Goal: Task Accomplishment & Management: Use online tool/utility

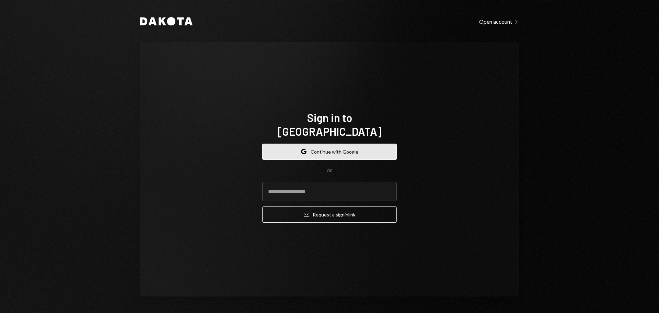
click at [304, 149] on icon "Google" at bounding box center [303, 151] width 5 height 5
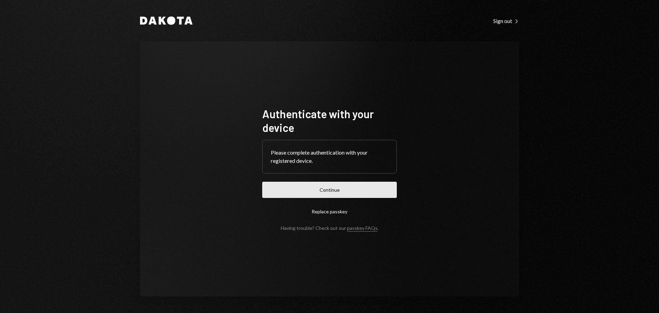
click at [367, 184] on button "Continue" at bounding box center [329, 190] width 135 height 16
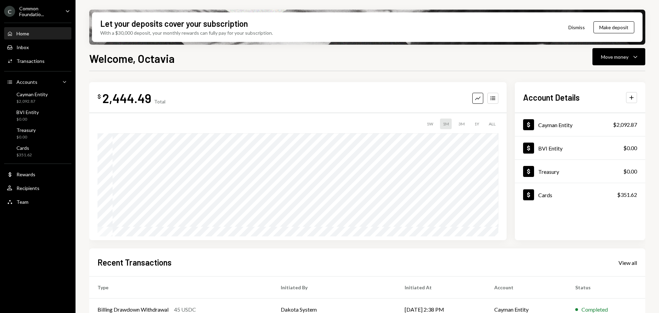
click at [39, 11] on div "Common Foundatio..." at bounding box center [39, 11] width 41 height 12
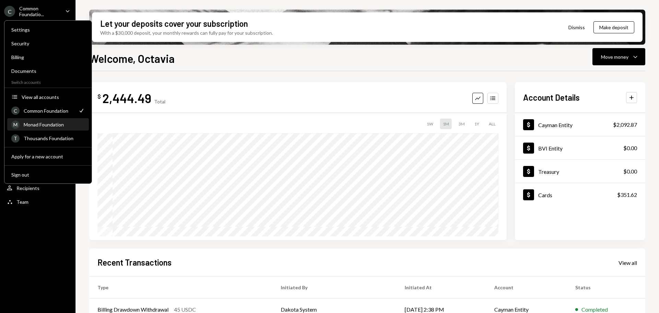
click at [44, 124] on div "Monad Foundation" at bounding box center [54, 125] width 61 height 6
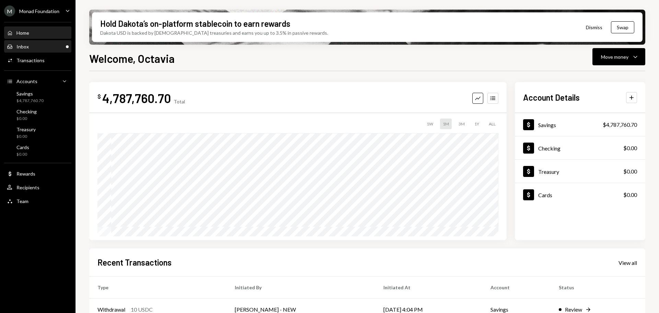
click at [34, 47] on div "Inbox Inbox" at bounding box center [38, 47] width 62 height 6
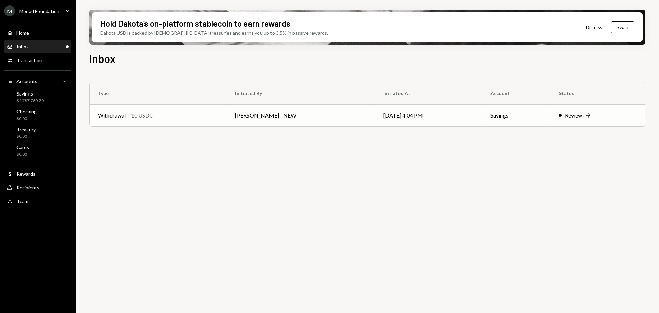
click at [272, 117] on td "[PERSON_NAME] - NEW" at bounding box center [301, 115] width 148 height 22
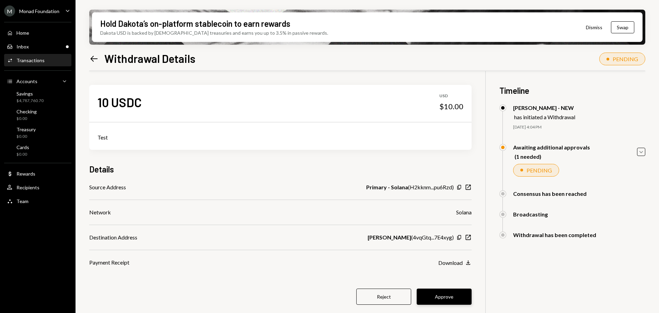
scroll to position [55, 0]
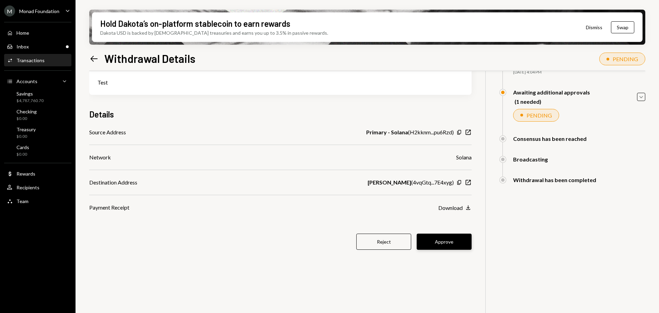
click at [447, 241] on button "Approve" at bounding box center [444, 242] width 55 height 16
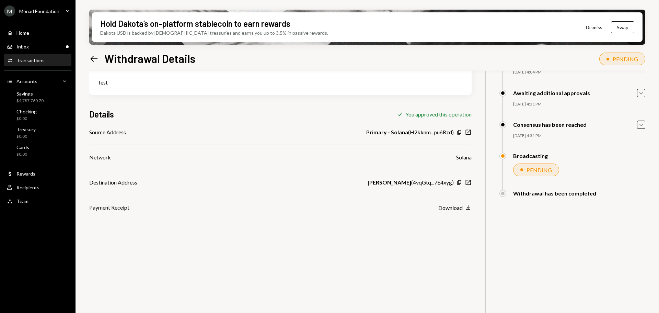
click at [32, 58] on div "Transactions" at bounding box center [30, 60] width 28 height 6
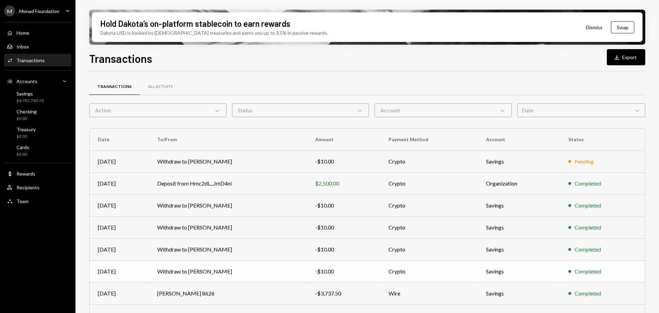
click at [190, 273] on td "Withdraw to [PERSON_NAME]" at bounding box center [228, 271] width 158 height 22
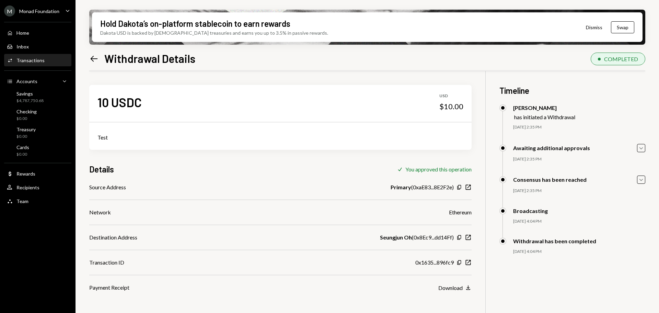
scroll to position [55, 0]
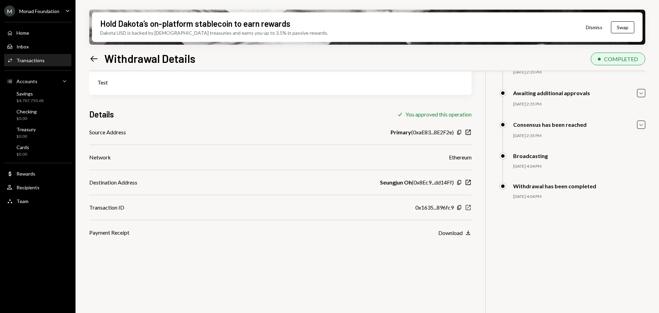
click at [471, 208] on icon "button" at bounding box center [468, 207] width 5 height 5
click at [28, 62] on div "Transactions" at bounding box center [30, 60] width 28 height 6
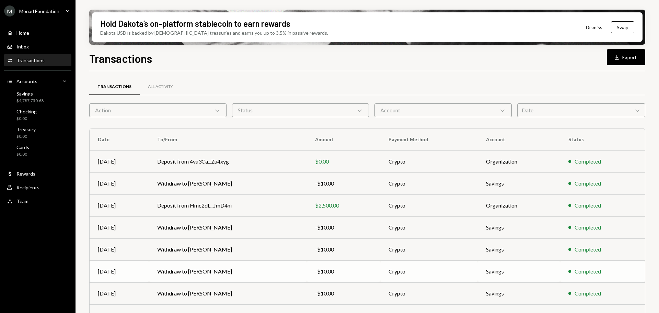
click at [214, 273] on td "Withdraw to [PERSON_NAME]" at bounding box center [228, 271] width 158 height 22
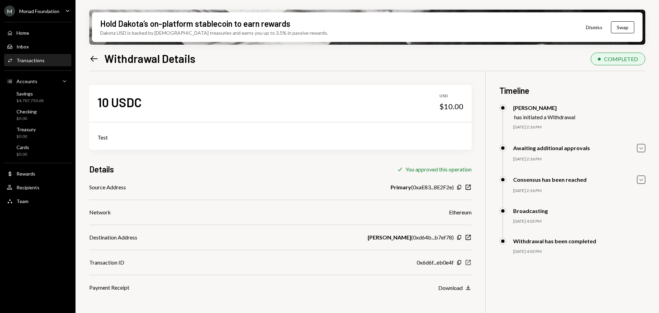
click at [470, 263] on icon "New Window" at bounding box center [468, 262] width 7 height 7
click at [35, 59] on div "Transactions" at bounding box center [30, 60] width 28 height 6
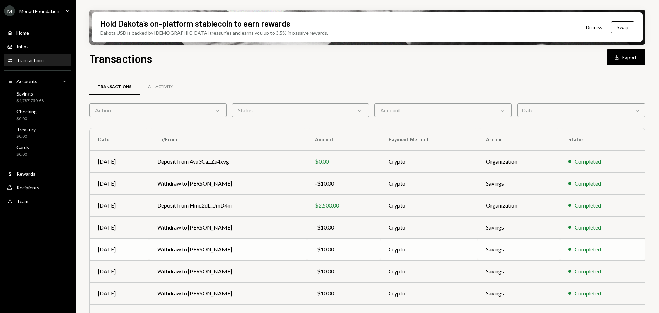
click at [237, 246] on td "Withdraw to [PERSON_NAME]" at bounding box center [228, 249] width 158 height 22
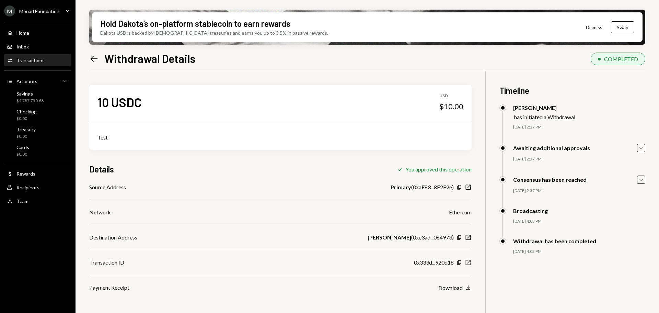
click at [469, 262] on icon "button" at bounding box center [468, 262] width 5 height 5
click at [46, 60] on div "Activities Transactions" at bounding box center [38, 60] width 62 height 6
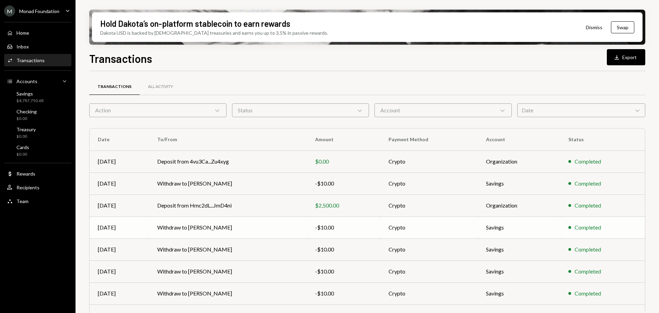
click at [218, 228] on td "Withdraw to [PERSON_NAME]" at bounding box center [228, 227] width 158 height 22
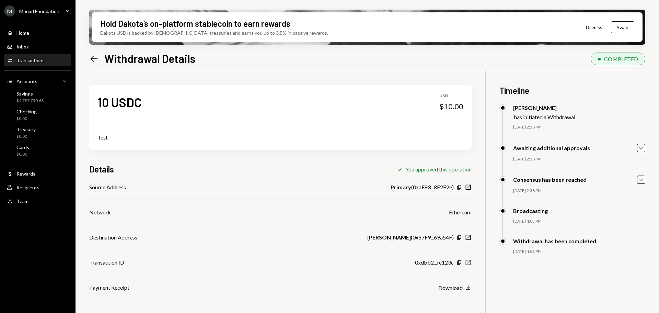
click at [468, 263] on icon "button" at bounding box center [468, 262] width 5 height 5
click at [18, 61] on div "Transactions" at bounding box center [30, 60] width 28 height 6
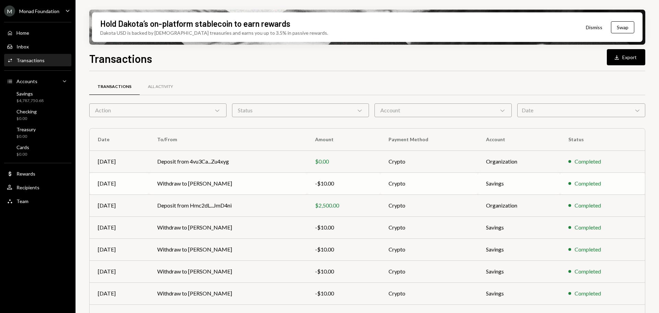
click at [250, 185] on td "Withdraw to [PERSON_NAME]" at bounding box center [228, 183] width 158 height 22
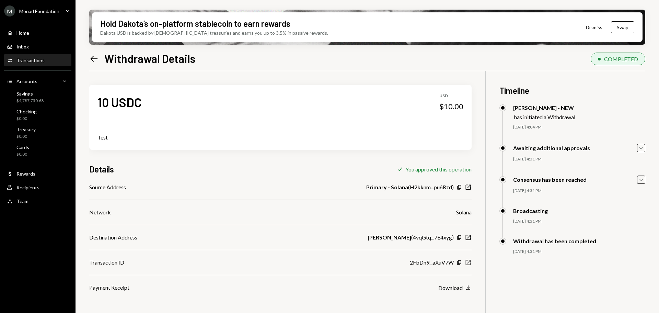
click at [469, 262] on icon "button" at bounding box center [468, 262] width 5 height 5
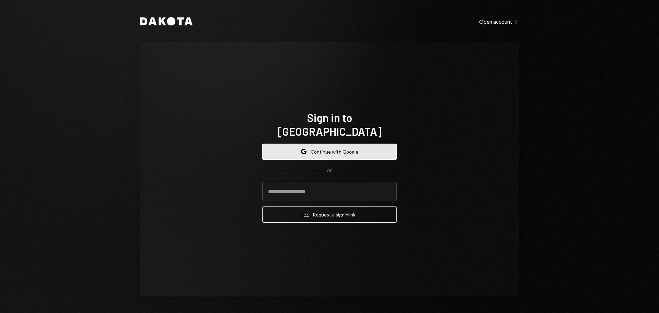
click at [343, 144] on button "Google Continue with Google" at bounding box center [329, 152] width 135 height 16
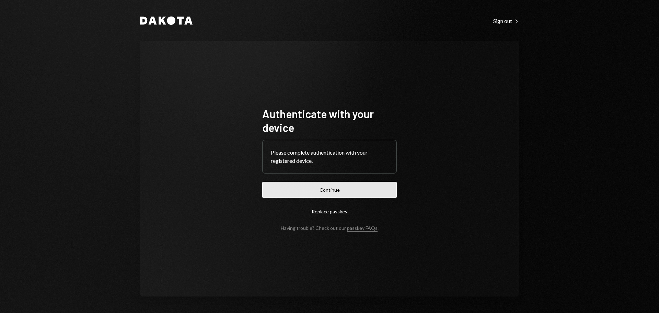
click at [327, 187] on button "Continue" at bounding box center [329, 190] width 135 height 16
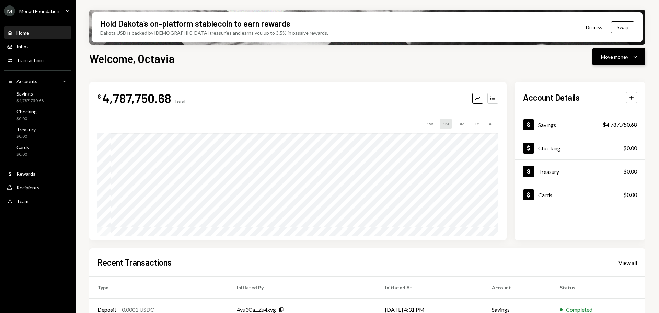
click at [626, 54] on div "Move money" at bounding box center [614, 56] width 27 height 7
click at [614, 76] on div "Send" at bounding box center [614, 77] width 50 height 7
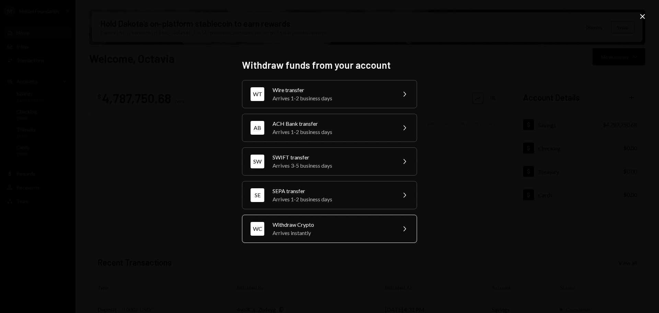
click at [337, 221] on div "Withdraw Crypto" at bounding box center [333, 224] width 120 height 8
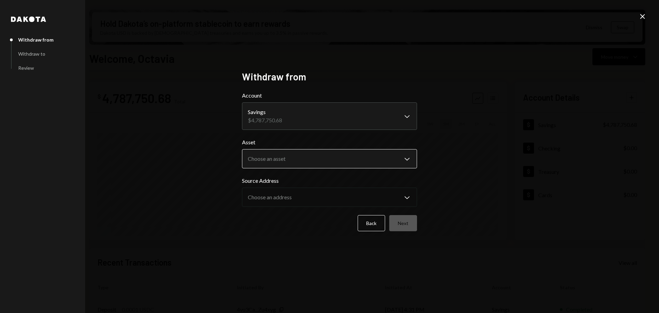
click at [315, 157] on body "M Monad Foundation Caret Down Home Home Inbox Inbox Activities Transactions Acc…" at bounding box center [329, 156] width 659 height 313
click at [640, 16] on icon "Close" at bounding box center [643, 16] width 8 height 8
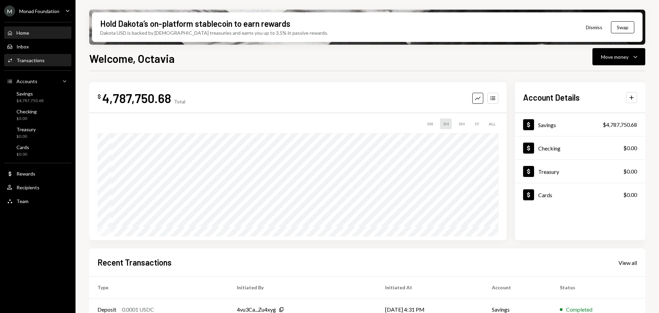
click at [36, 60] on div "Transactions" at bounding box center [30, 60] width 28 height 6
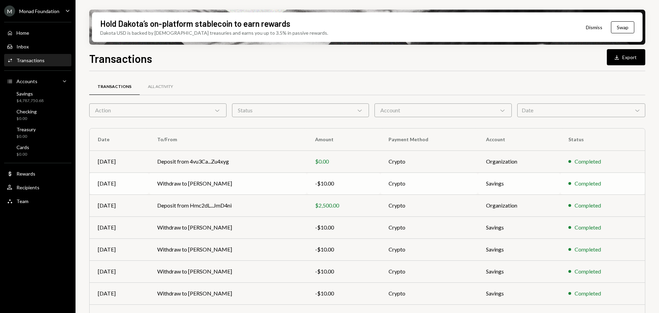
click at [222, 174] on td "Withdraw to [PERSON_NAME]" at bounding box center [228, 183] width 158 height 22
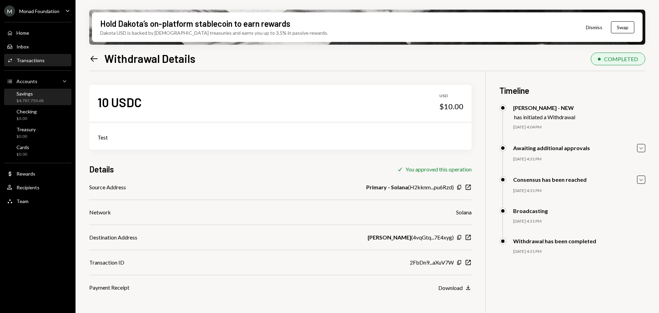
click at [24, 94] on div "Savings" at bounding box center [29, 94] width 27 height 6
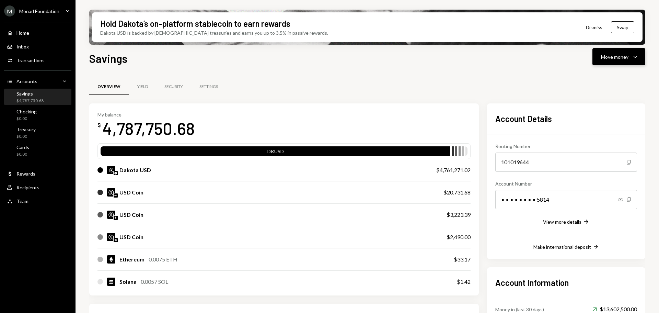
click at [636, 55] on icon "Caret Down" at bounding box center [636, 57] width 8 height 8
click at [599, 76] on div "Send" at bounding box center [614, 77] width 50 height 7
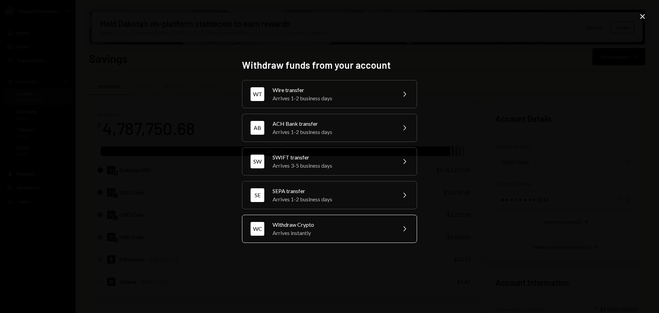
click at [321, 229] on div "Arrives instantly" at bounding box center [333, 233] width 120 height 8
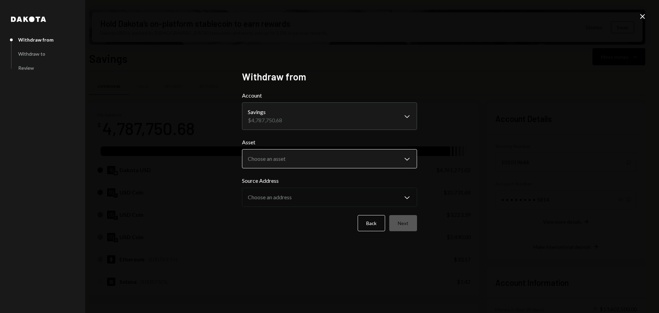
click at [279, 166] on body "M Monad Foundation Caret Down Home Home Inbox Inbox Activities Transactions Acc…" at bounding box center [329, 156] width 659 height 313
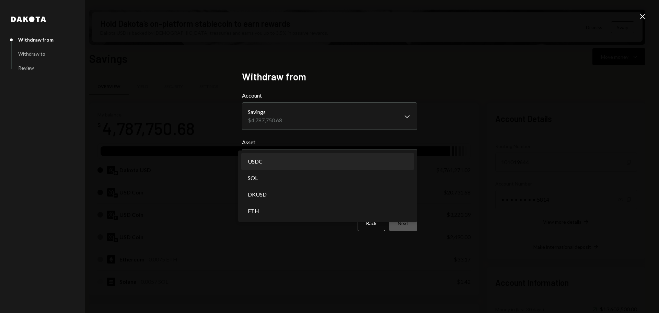
select select "****"
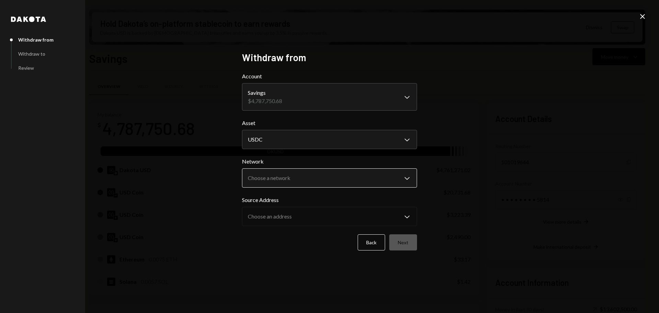
click at [267, 178] on body "M Monad Foundation Caret Down Home Home Inbox Inbox Activities Transactions Acc…" at bounding box center [329, 156] width 659 height 313
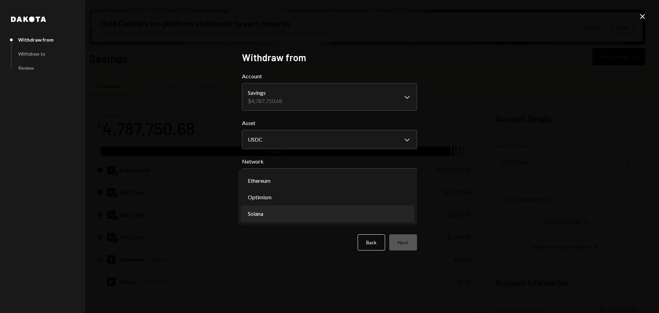
select select "**********"
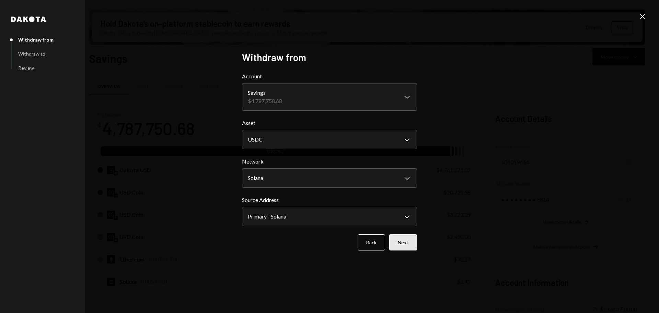
click at [405, 243] on button "Next" at bounding box center [403, 242] width 28 height 16
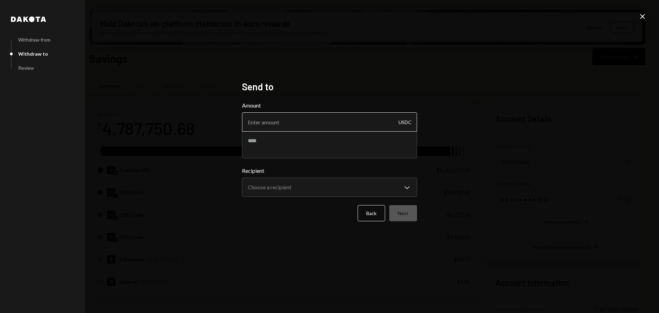
click at [268, 118] on input "Amount" at bounding box center [329, 121] width 175 height 19
type input "4"
type input "2490"
click at [365, 133] on textarea at bounding box center [329, 144] width 175 height 27
paste textarea "**********"
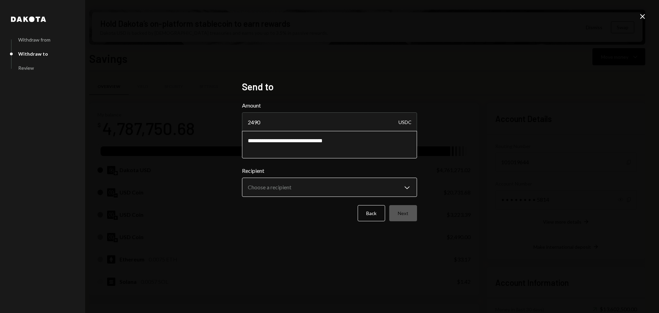
type textarea "**********"
click at [357, 182] on body "M Monad Foundation Caret Down Home Home Inbox Inbox Activities Transactions Acc…" at bounding box center [329, 156] width 659 height 313
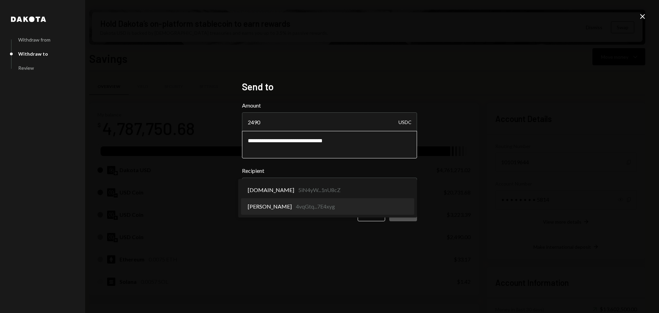
select select "**********"
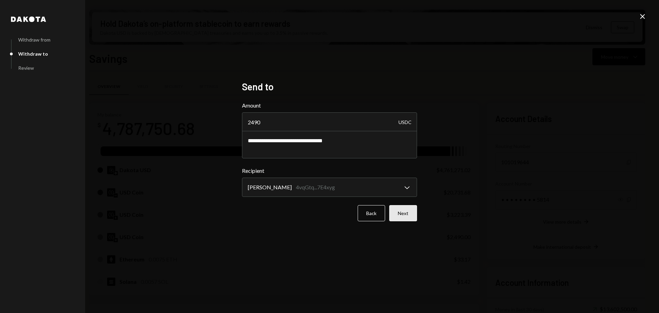
click at [409, 210] on button "Next" at bounding box center [403, 213] width 28 height 16
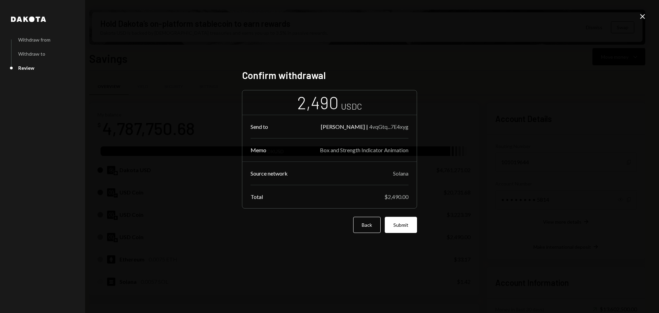
click at [405, 224] on button "Submit" at bounding box center [401, 225] width 32 height 16
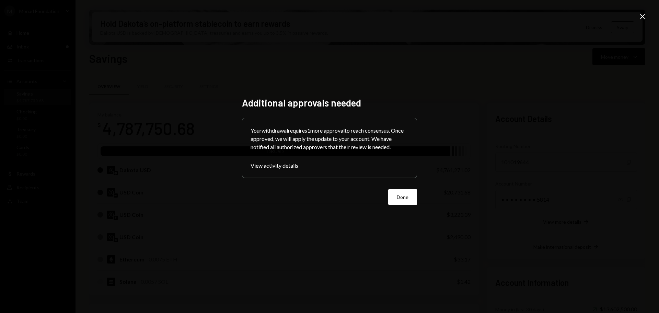
drag, startPoint x: 391, startPoint y: 192, endPoint x: 395, endPoint y: 192, distance: 3.8
click at [391, 192] on button "Done" at bounding box center [402, 197] width 29 height 16
